Goal: Task Accomplishment & Management: Complete application form

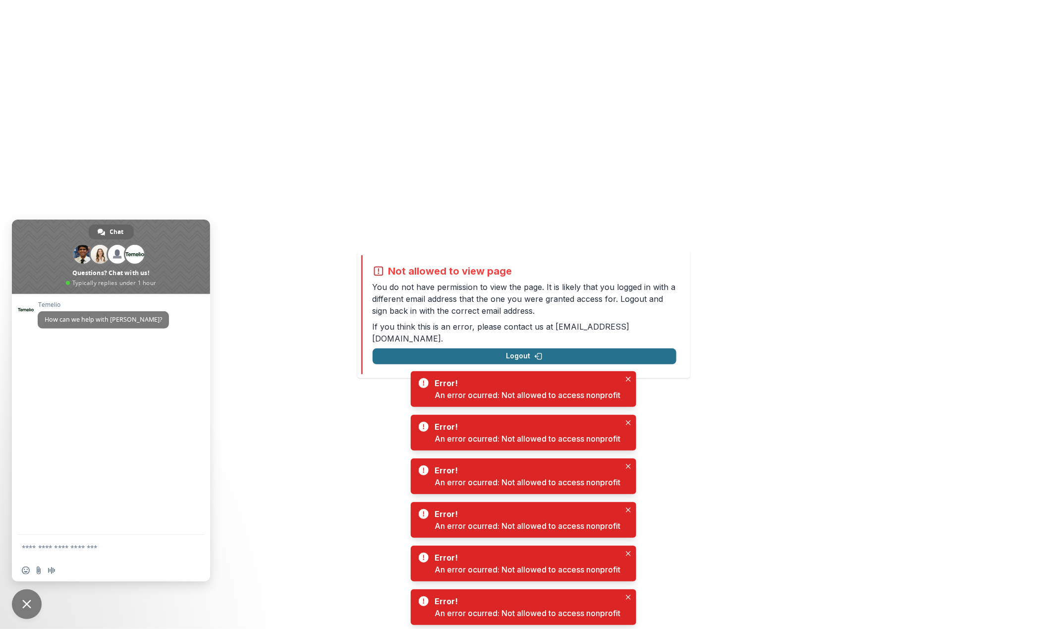
click at [583, 348] on button "Logout" at bounding box center [525, 356] width 304 height 16
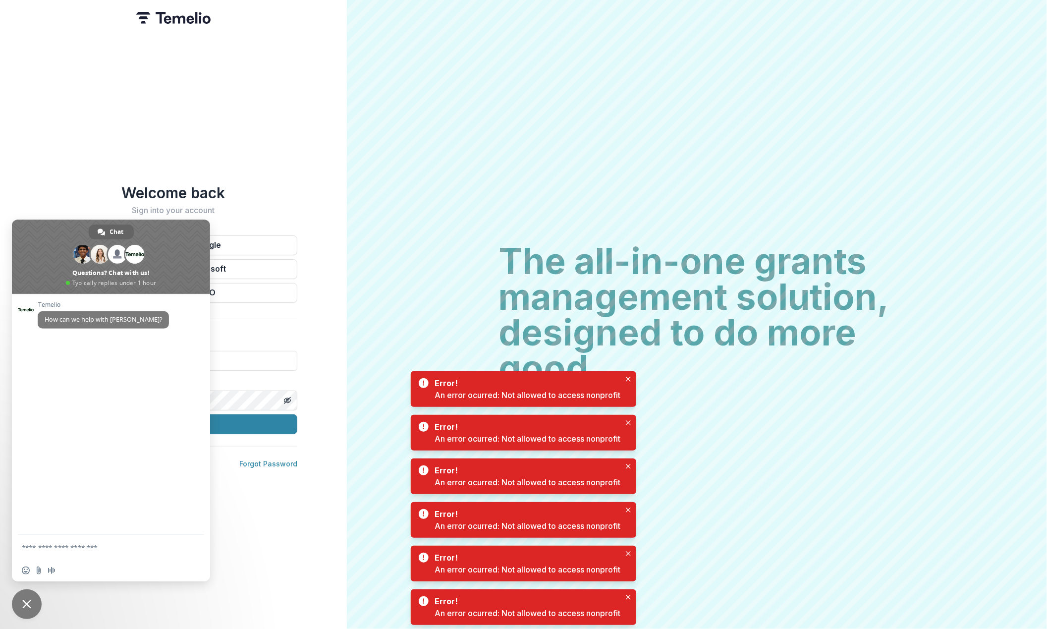
click at [336, 155] on div "Welcome back Sign into your account Continue with Google Continue with Microsof…" at bounding box center [173, 314] width 347 height 629
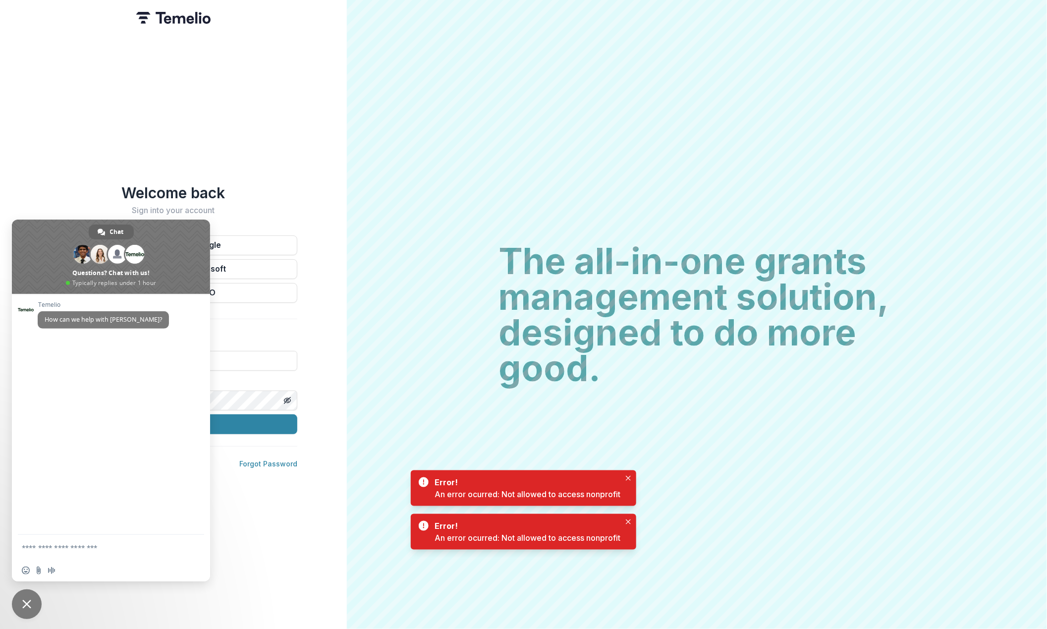
click at [326, 354] on div "Welcome back Sign into your account Continue with Google Continue with Microsof…" at bounding box center [173, 314] width 347 height 629
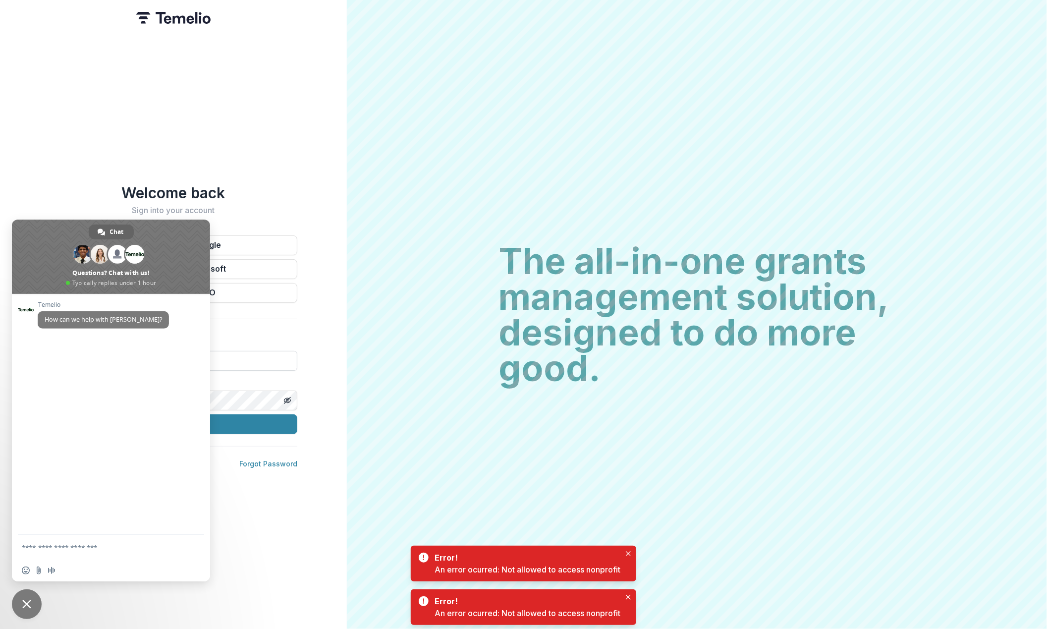
click at [272, 354] on input at bounding box center [174, 361] width 248 height 20
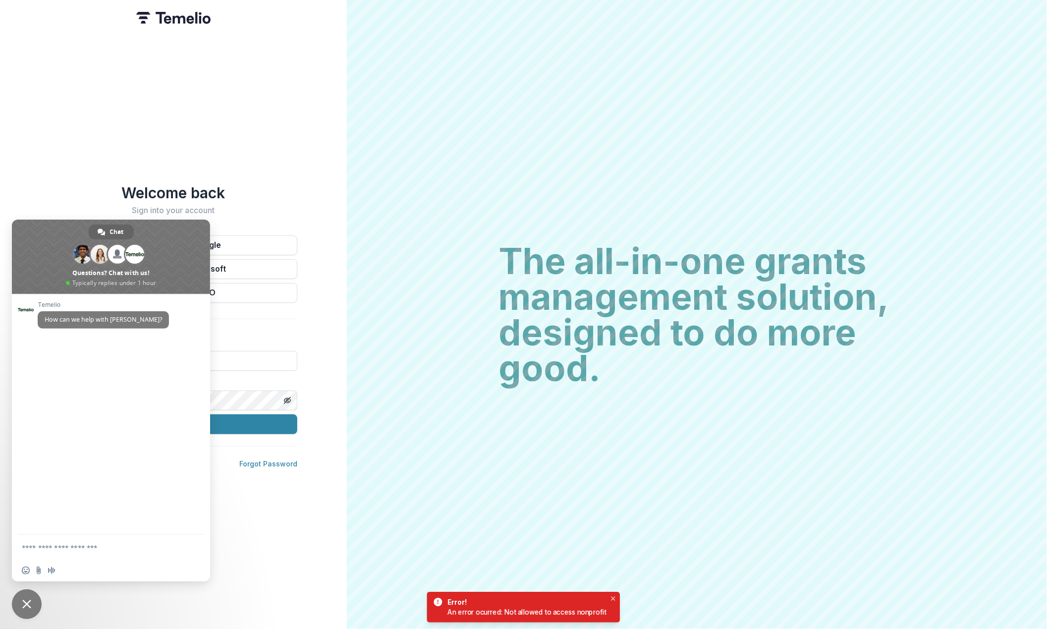
click at [259, 81] on div "Welcome back Sign into your account Continue with Google Continue with Microsof…" at bounding box center [173, 314] width 347 height 629
click at [32, 608] on span "Close chat" at bounding box center [27, 604] width 30 height 30
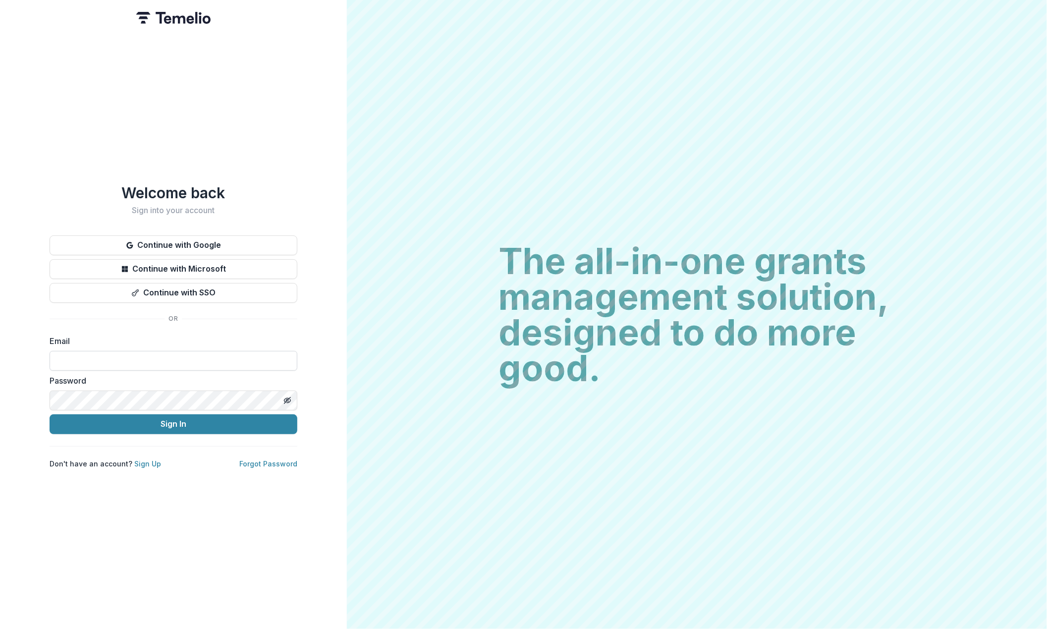
click at [121, 351] on input at bounding box center [174, 361] width 248 height 20
type input "*"
type input "**********"
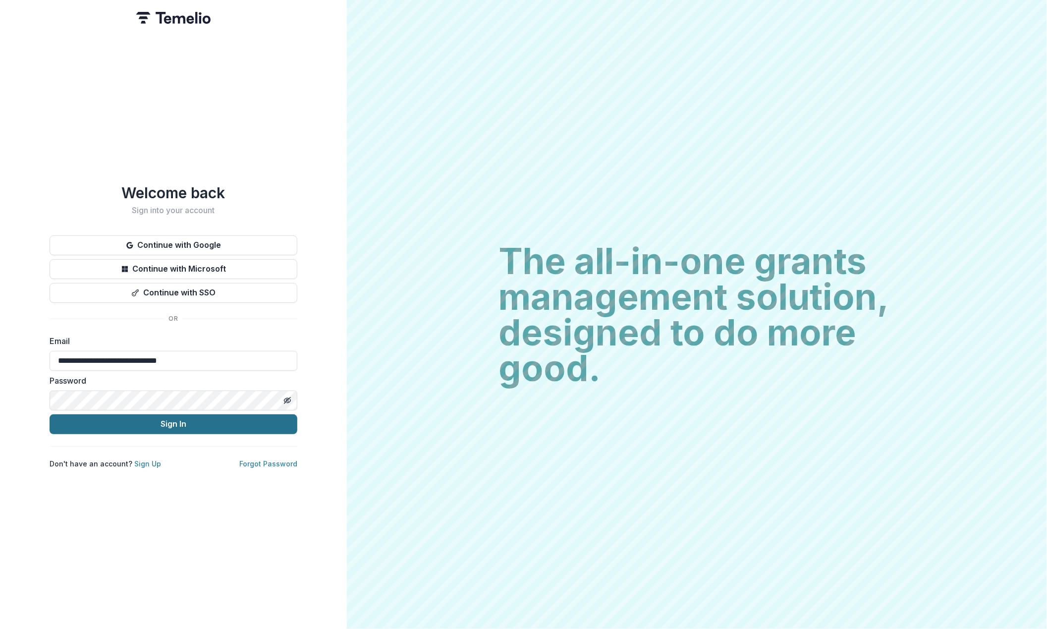
click at [112, 423] on button "Sign In" at bounding box center [174, 424] width 248 height 20
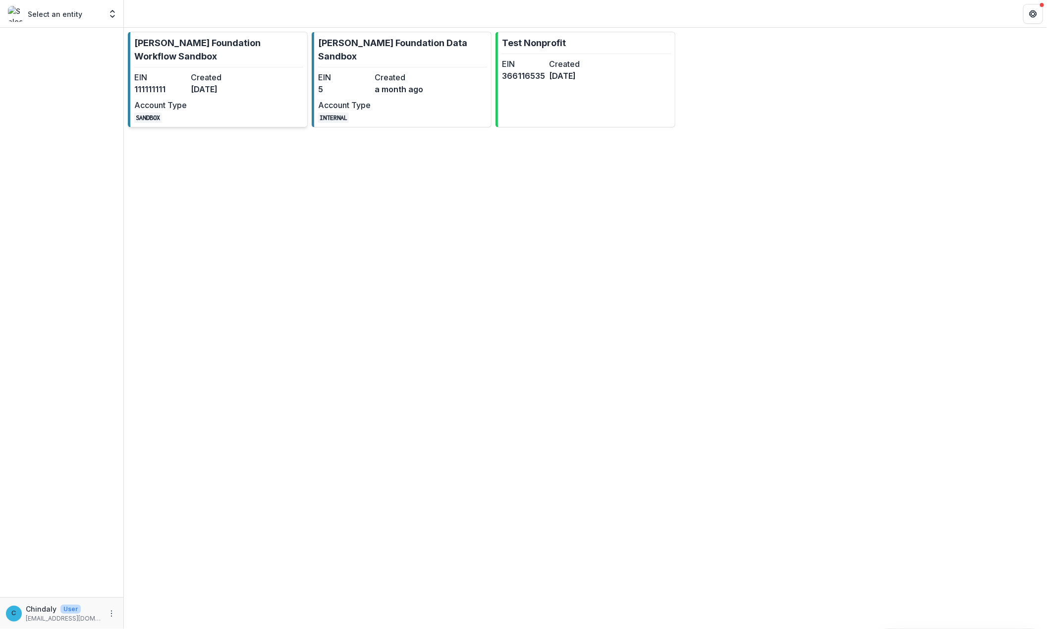
click at [166, 69] on link "[PERSON_NAME] Foundation Workflow Sandbox EIN [US_EMPLOYER_IDENTIFICATION_NUMBE…" at bounding box center [218, 80] width 180 height 96
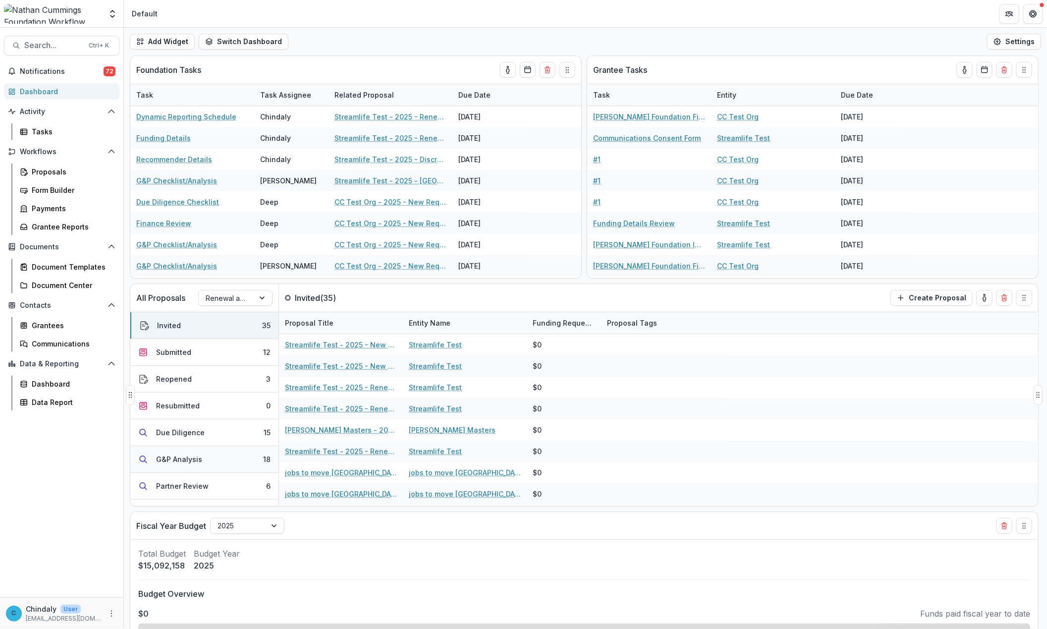
click at [170, 461] on div "G&P Analysis" at bounding box center [179, 459] width 46 height 10
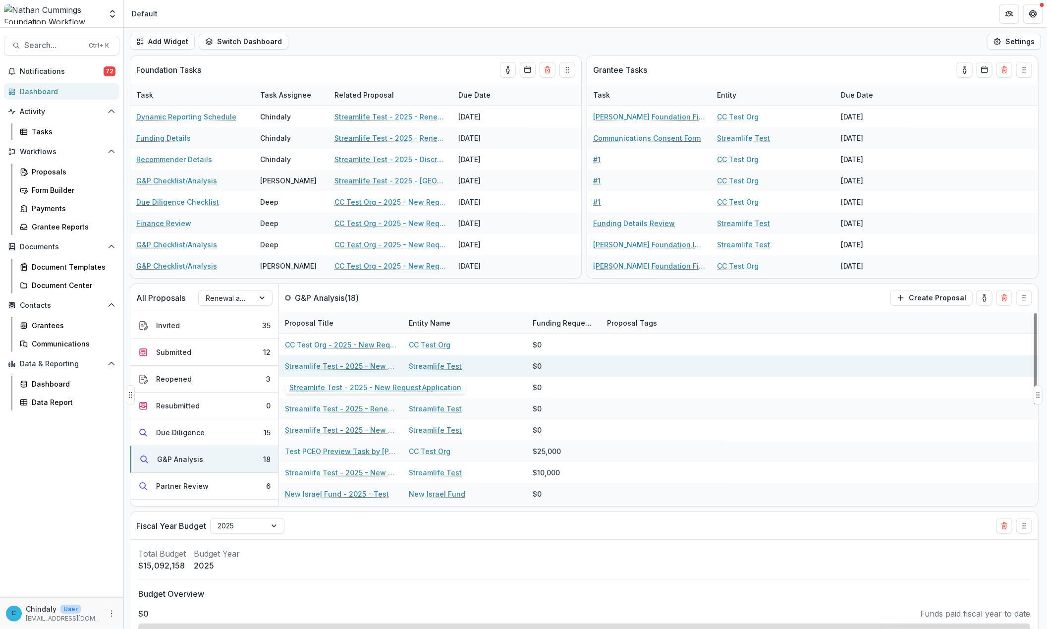
click at [373, 366] on link "Streamlife Test - 2025 - New Request Application" at bounding box center [341, 366] width 112 height 10
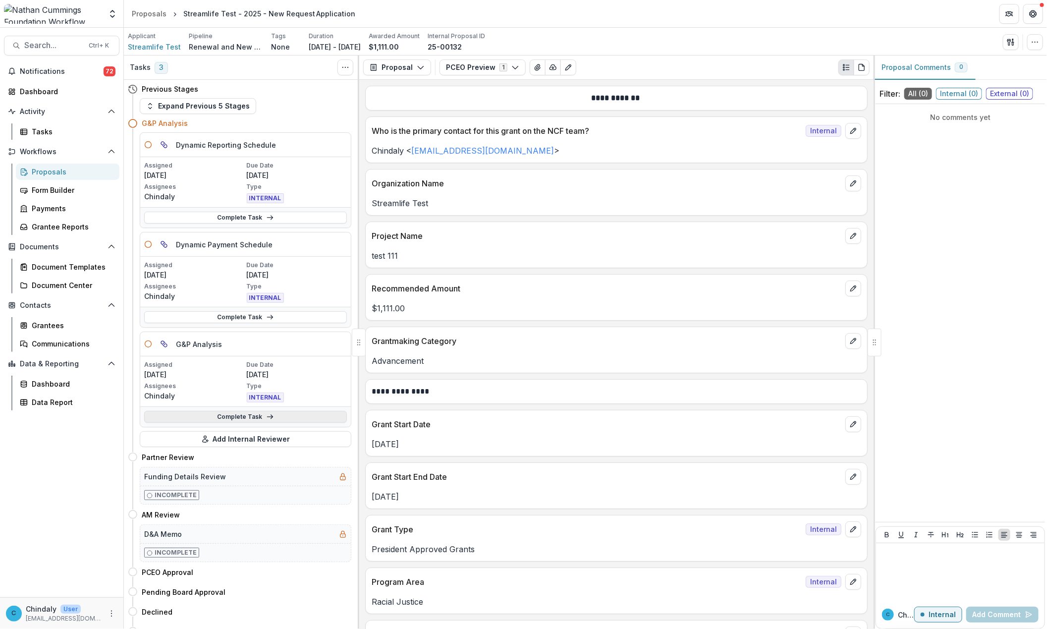
click at [273, 423] on link "Complete Task" at bounding box center [245, 417] width 203 height 12
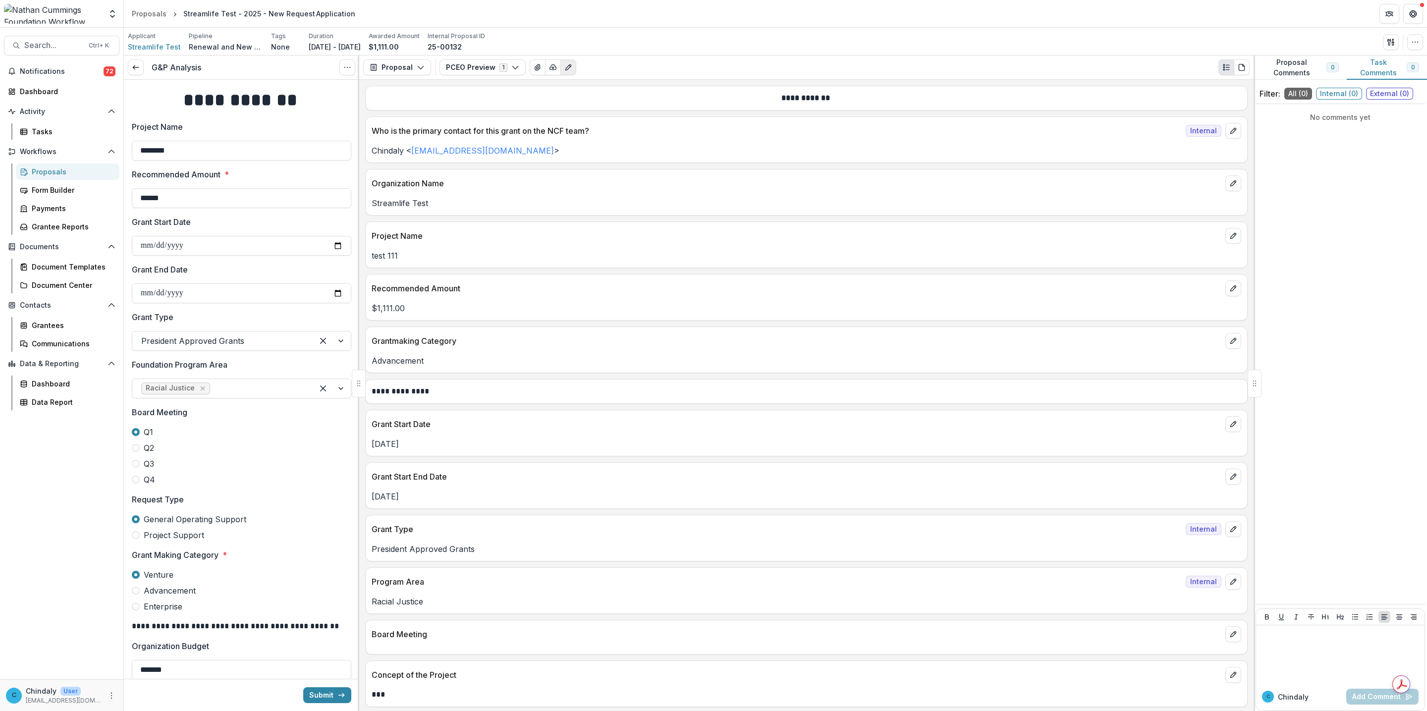
click at [565, 70] on icon "Edit as form" at bounding box center [568, 67] width 8 height 8
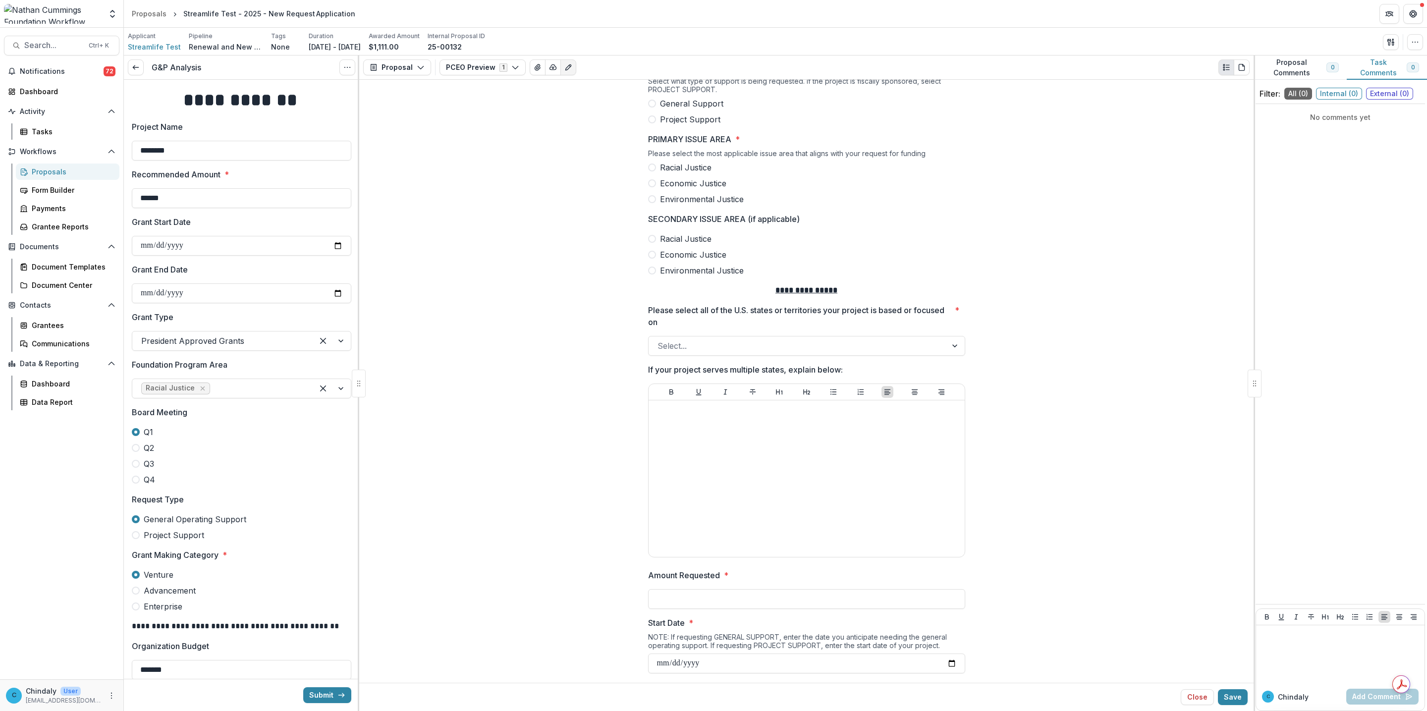
scroll to position [669, 0]
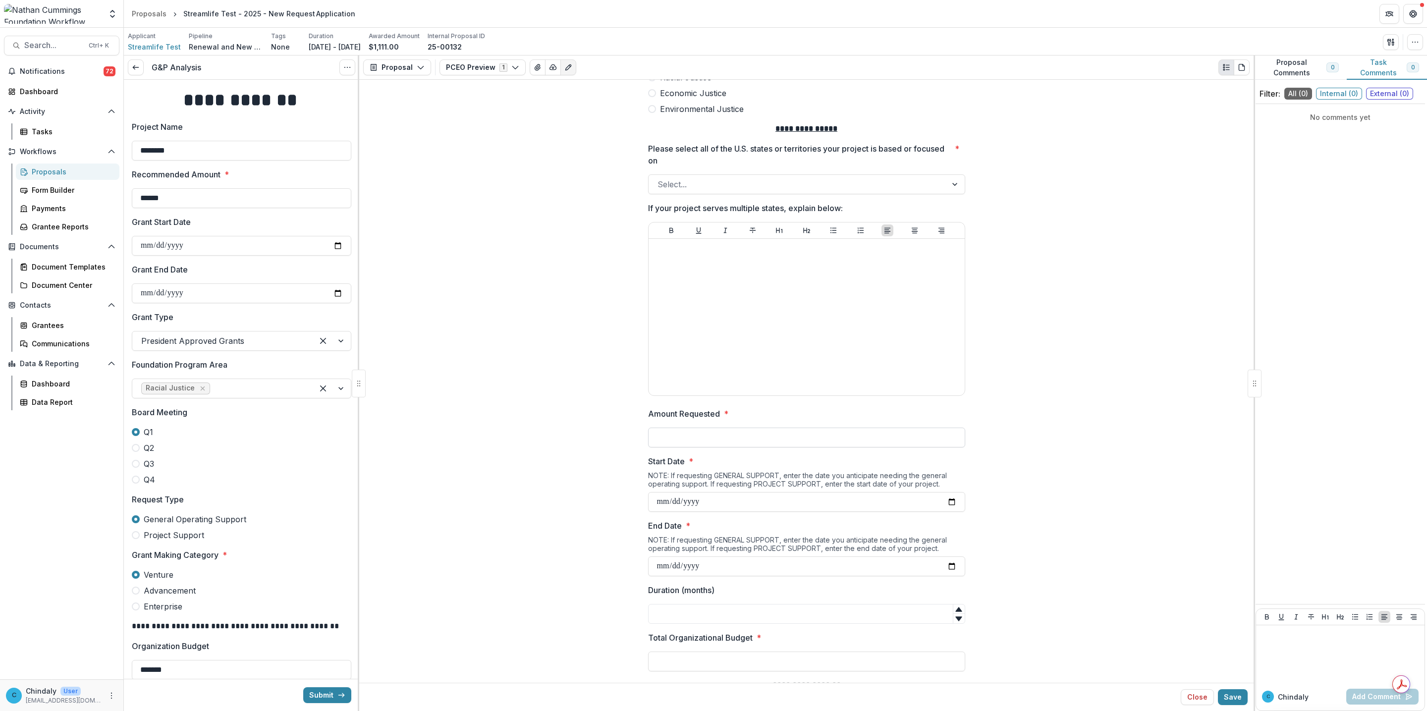
click at [680, 437] on input "Amount Requested *" at bounding box center [806, 438] width 317 height 20
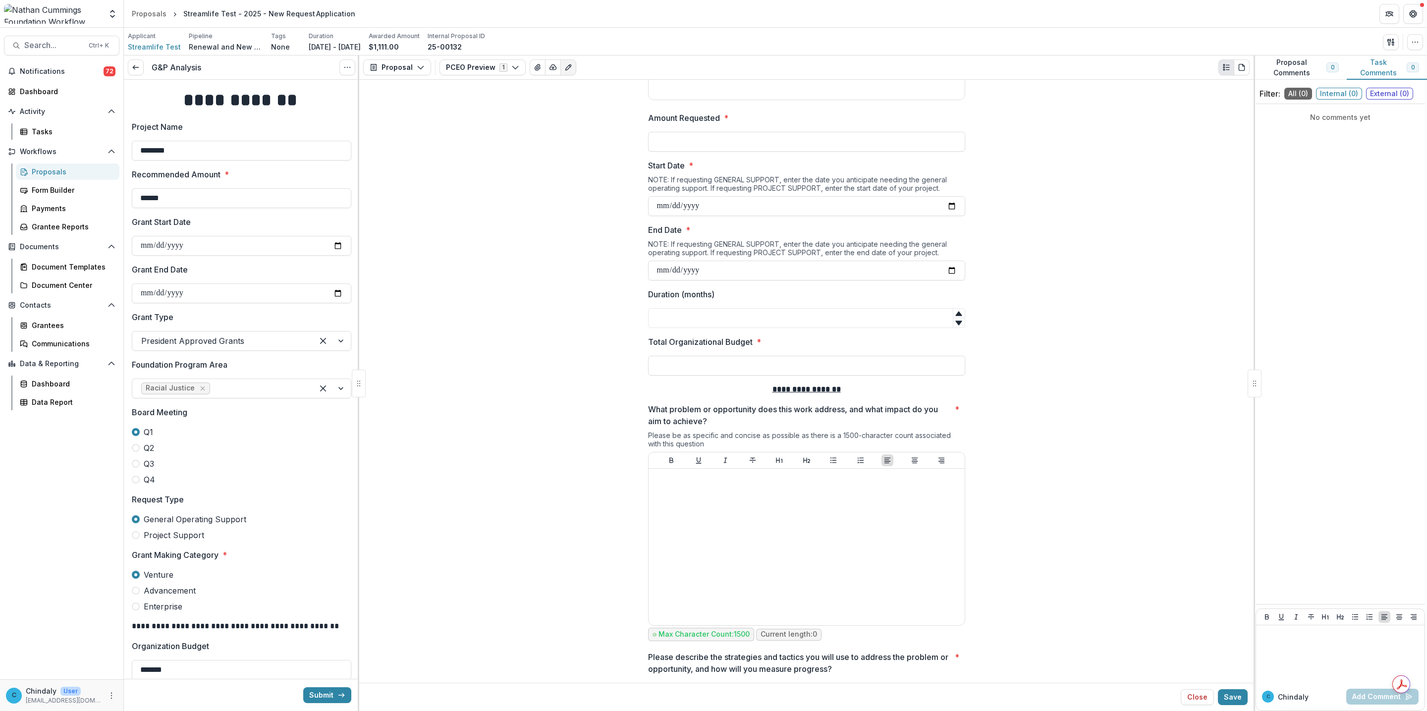
scroll to position [965, 0]
type input "**"
click at [714, 323] on input "Duration (months)" at bounding box center [806, 318] width 317 height 20
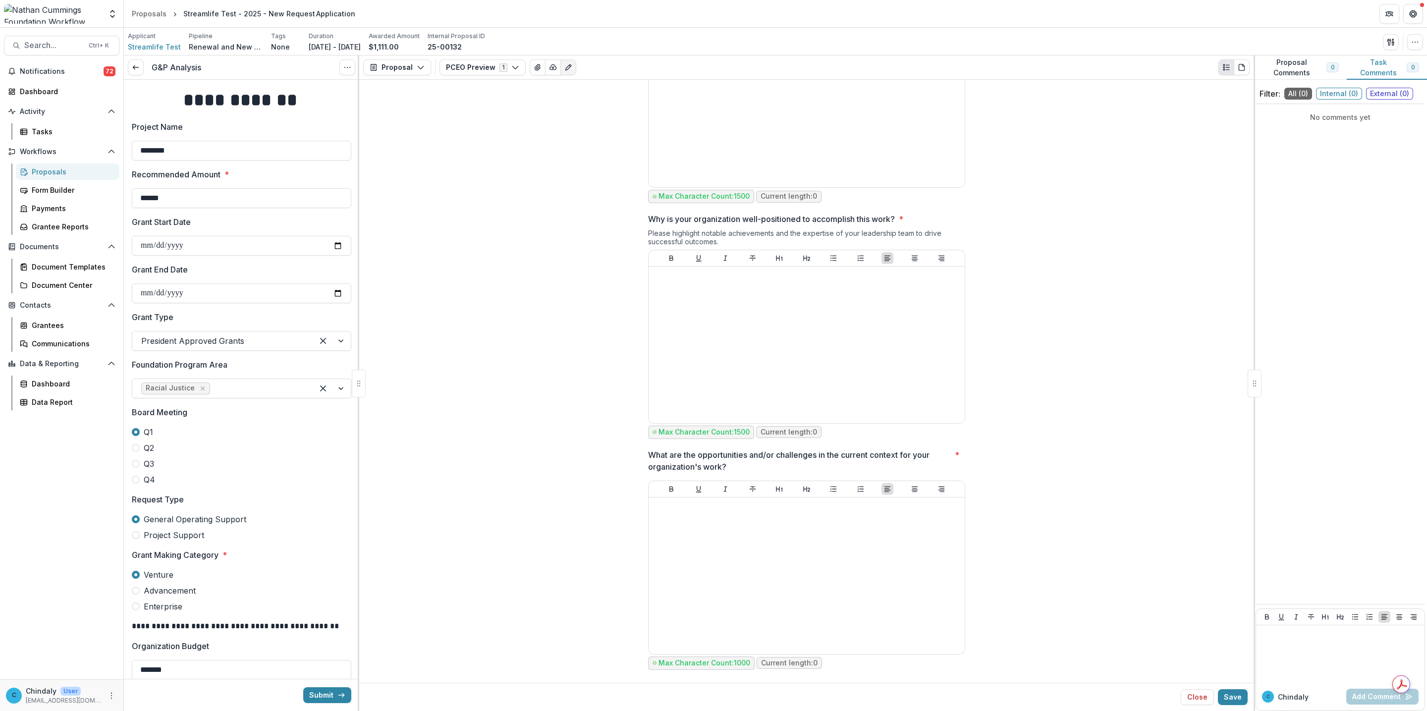
scroll to position [1634, 0]
click at [478, 62] on button "PCEO Preview 1" at bounding box center [482, 67] width 86 height 16
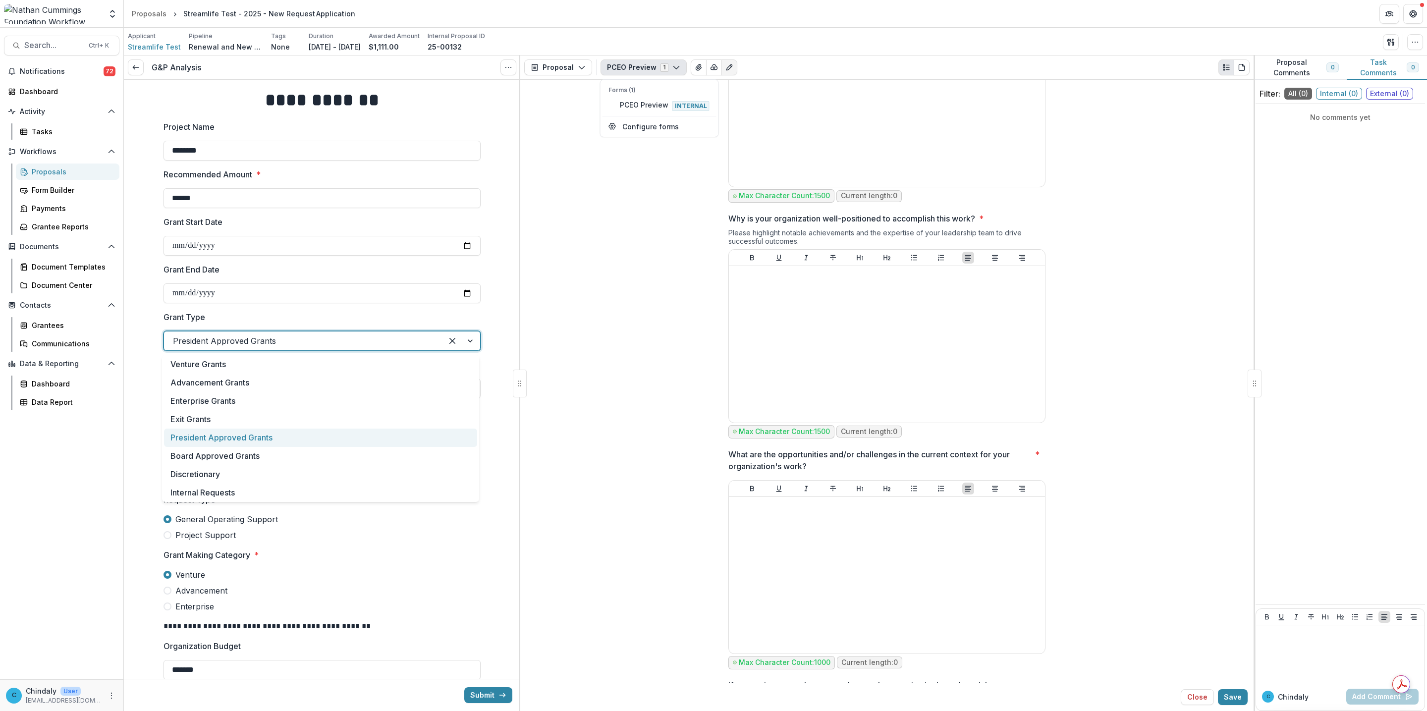
click at [262, 342] on div at bounding box center [303, 341] width 261 height 14
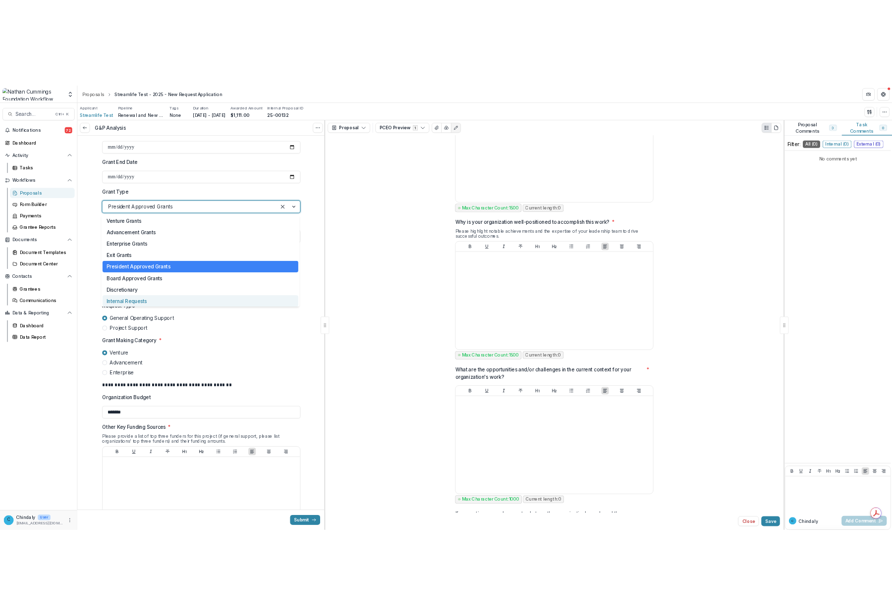
scroll to position [148, 0]
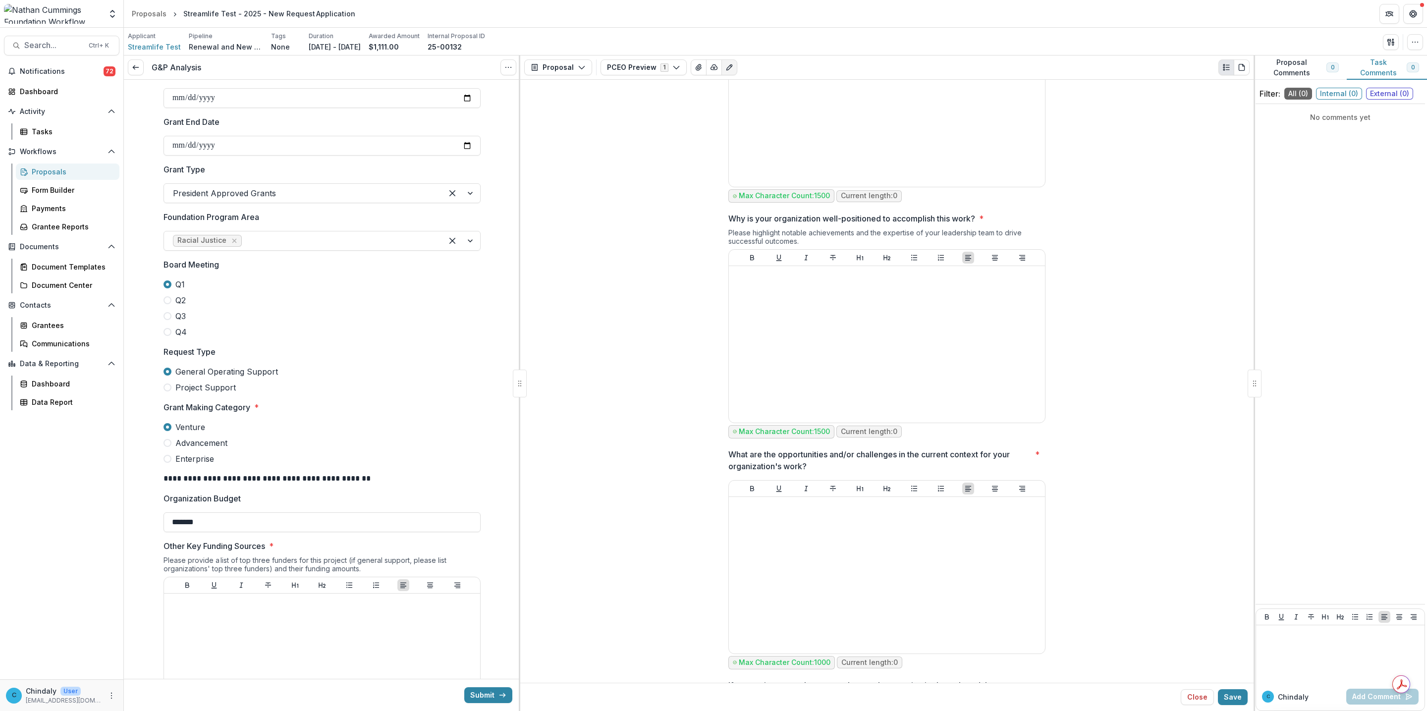
click at [284, 198] on div at bounding box center [303, 193] width 261 height 14
click at [313, 202] on div "President Approved Grants" at bounding box center [321, 193] width 317 height 20
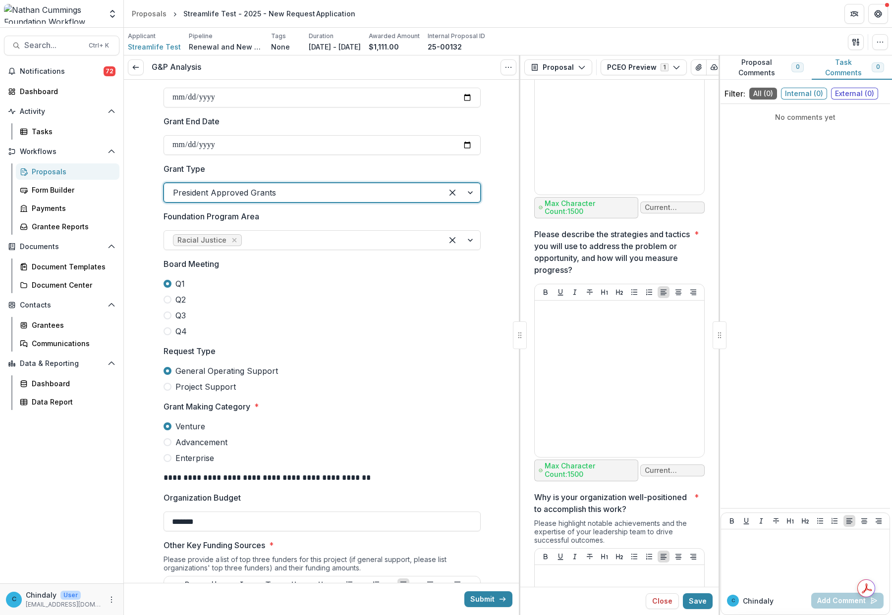
scroll to position [1962, 0]
